Goal: Task Accomplishment & Management: Manage account settings

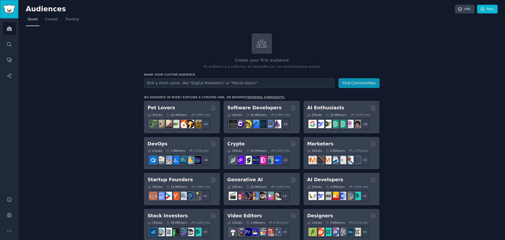
click at [9, 10] on img "Sidebar" at bounding box center [9, 9] width 12 height 9
click at [9, 228] on icon "Sidebar" at bounding box center [10, 231] width 6 height 6
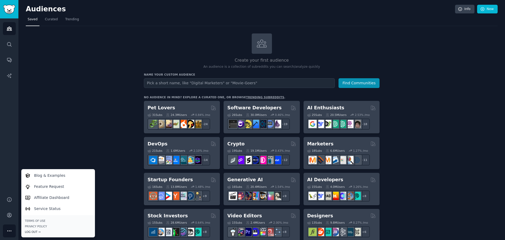
click at [33, 230] on div "Log Out →" at bounding box center [58, 232] width 66 height 4
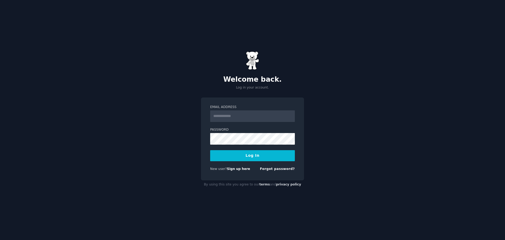
click at [235, 116] on input "Email Address" at bounding box center [252, 116] width 85 height 12
type input "**********"
click at [239, 152] on button "Log In" at bounding box center [252, 155] width 85 height 11
